Goal: Find specific page/section: Find specific page/section

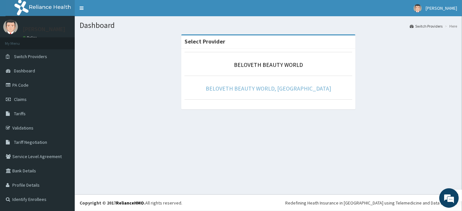
click at [264, 86] on link "BELOVETH BEAUTY WORLD, [GEOGRAPHIC_DATA]" at bounding box center [268, 88] width 125 height 7
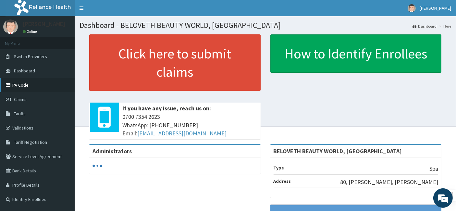
click at [46, 83] on link "PA Code" at bounding box center [37, 85] width 75 height 14
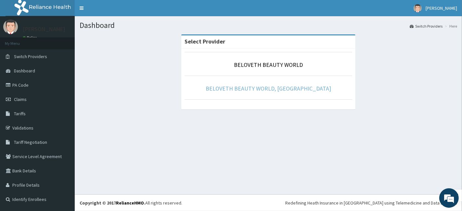
click at [269, 85] on link "BELOVETH BEAUTY WORLD, [GEOGRAPHIC_DATA]" at bounding box center [268, 88] width 125 height 7
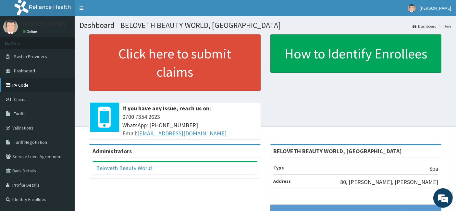
click at [24, 81] on link "PA Code" at bounding box center [37, 85] width 75 height 14
